Goal: Information Seeking & Learning: Learn about a topic

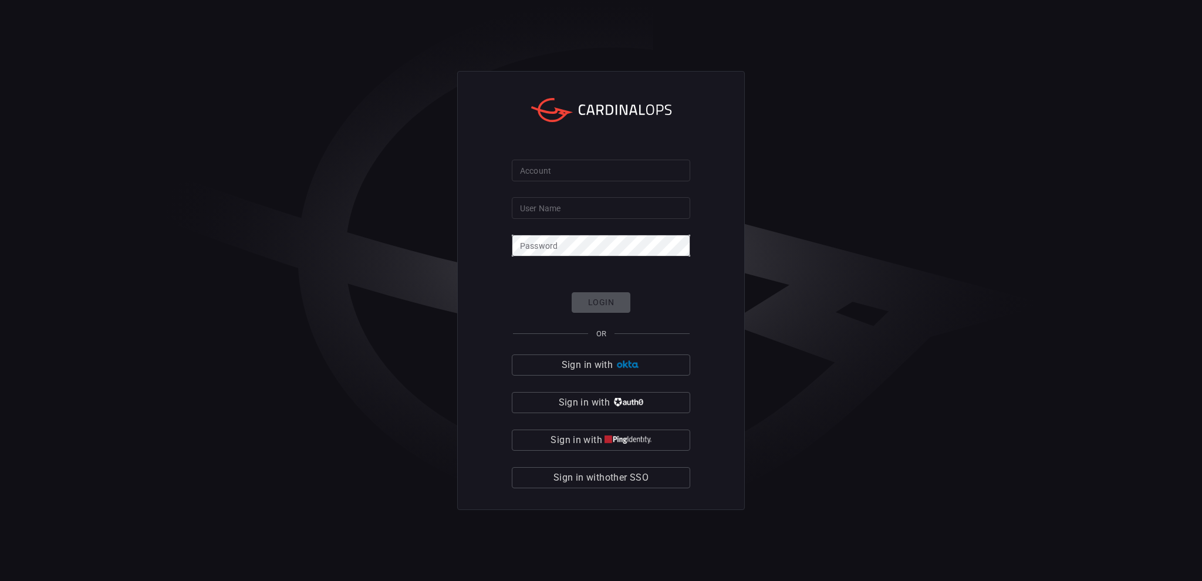
click at [585, 164] on input "Account" at bounding box center [601, 171] width 178 height 22
type input "bakerhughes"
click at [568, 204] on input "User Name" at bounding box center [601, 208] width 178 height 22
type input "[PERSON_NAME][EMAIL_ADDRESS][DOMAIN_NAME]"
click at [605, 294] on button "Login" at bounding box center [601, 302] width 59 height 21
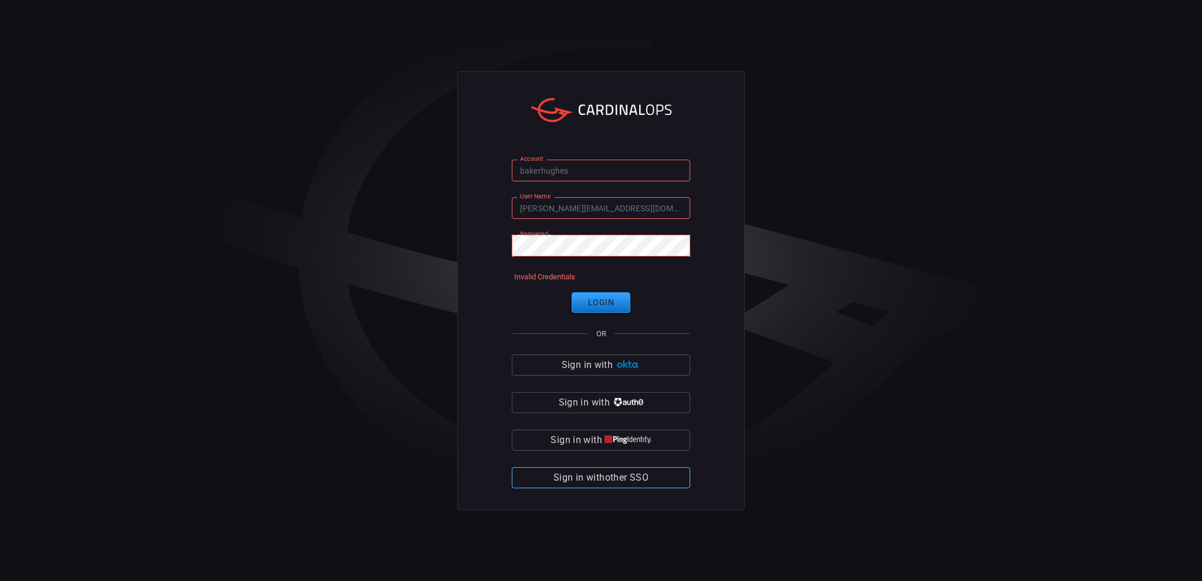
click at [634, 480] on span "Sign in with other SSO" at bounding box center [601, 478] width 95 height 16
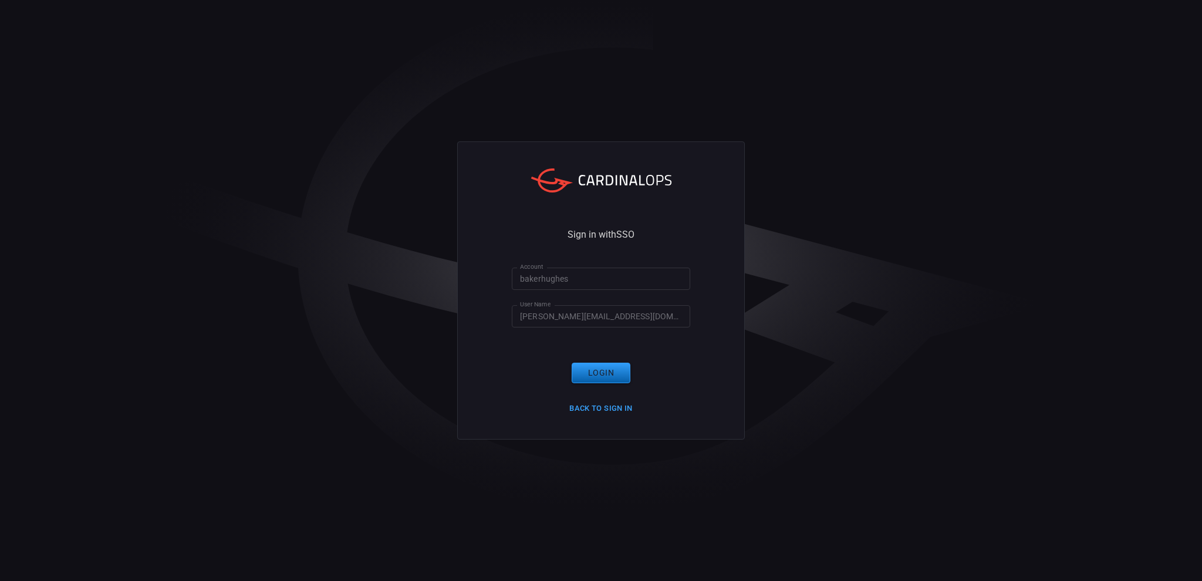
click at [606, 379] on button "Login" at bounding box center [601, 373] width 59 height 21
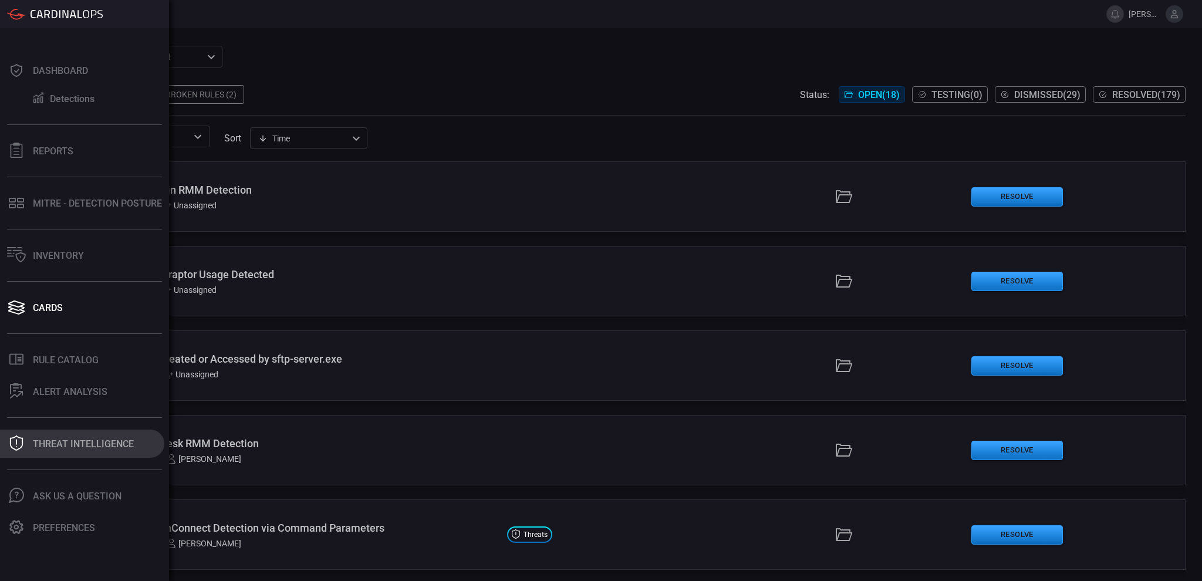
click at [109, 445] on div "Threat Intelligence" at bounding box center [83, 444] width 101 height 11
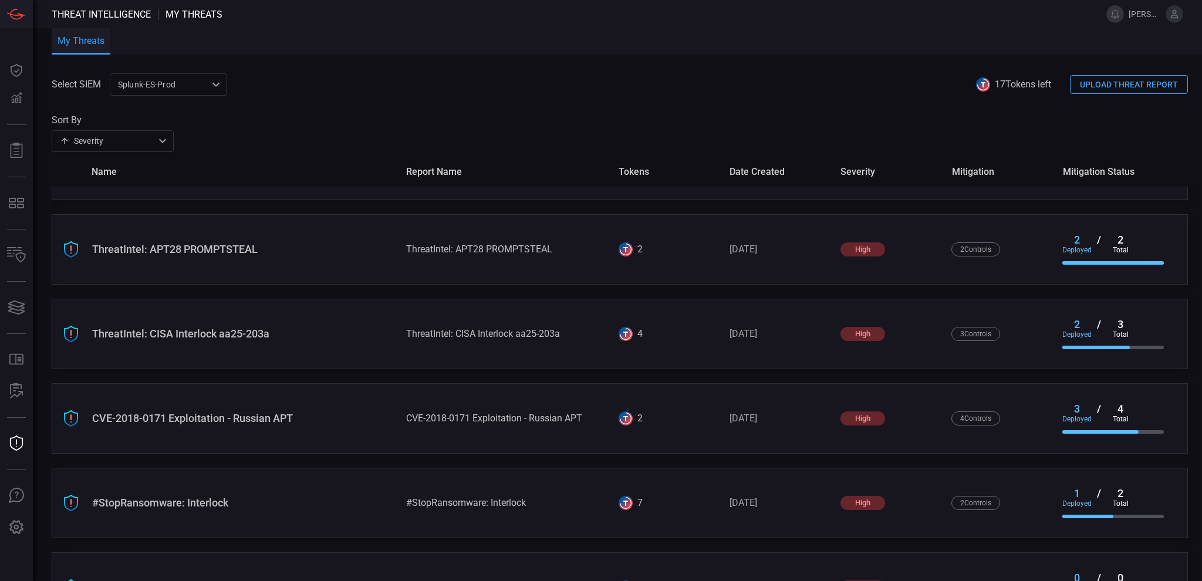
scroll to position [788, 0]
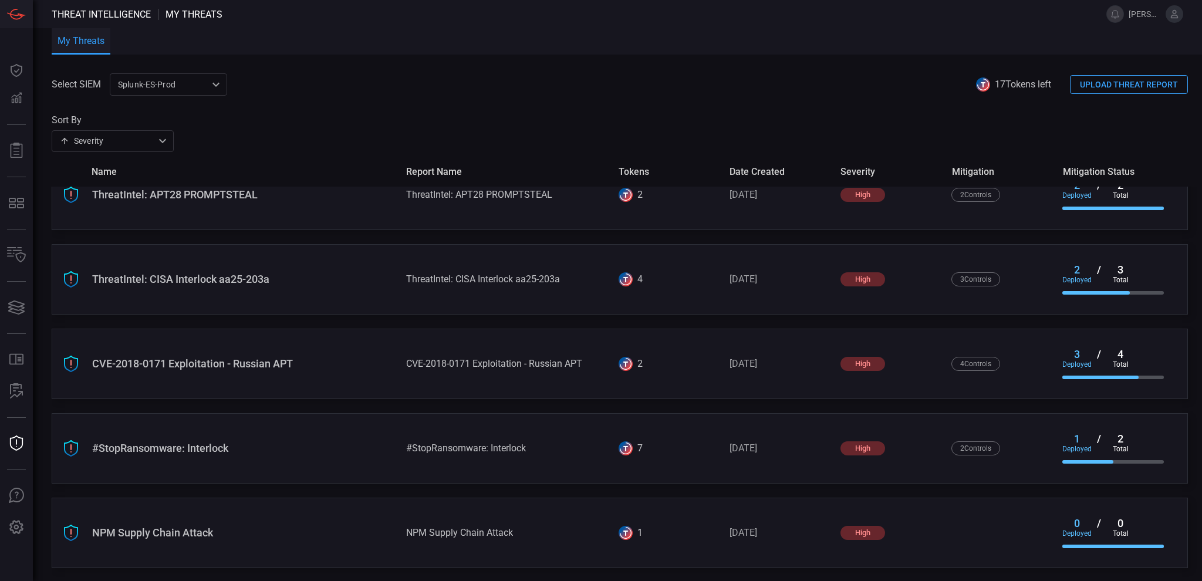
click at [176, 523] on div "NPM Supply Chain Attack NPM Supply Chain Attack 1 [DATE] high 0 deployed / 0 to…" at bounding box center [620, 533] width 1137 height 70
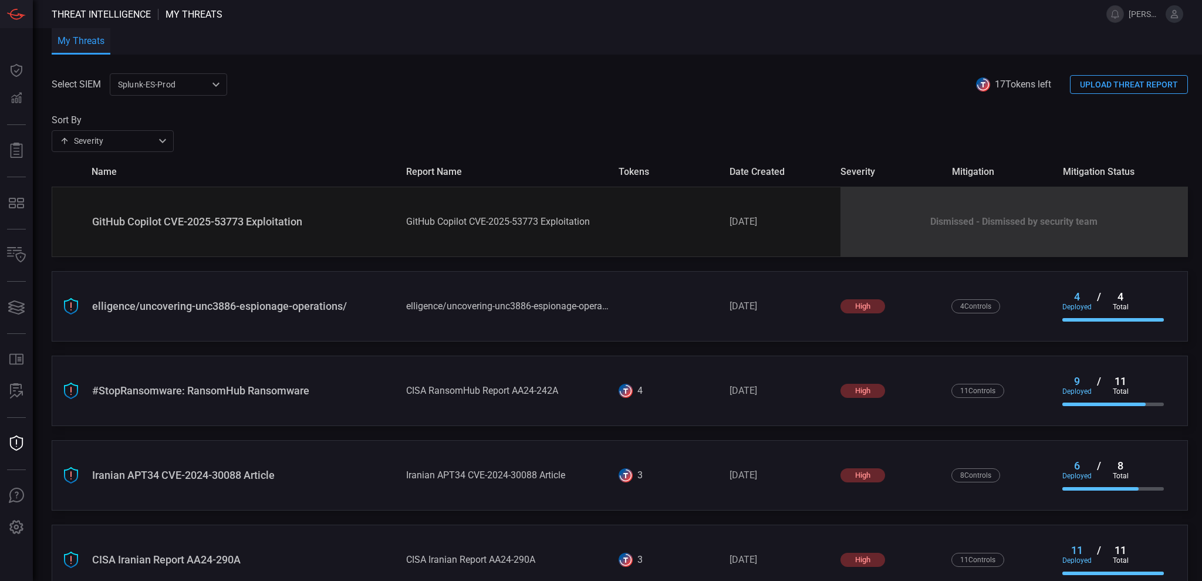
click at [201, 91] on div "Splunk-ES-Prod 0faf634c-0f6c-403d-9a98-5f25c84e76aa ​" at bounding box center [168, 84] width 117 height 22
click at [528, 128] on div at bounding box center [601, 290] width 1202 height 581
